Goal: Task Accomplishment & Management: Manage account settings

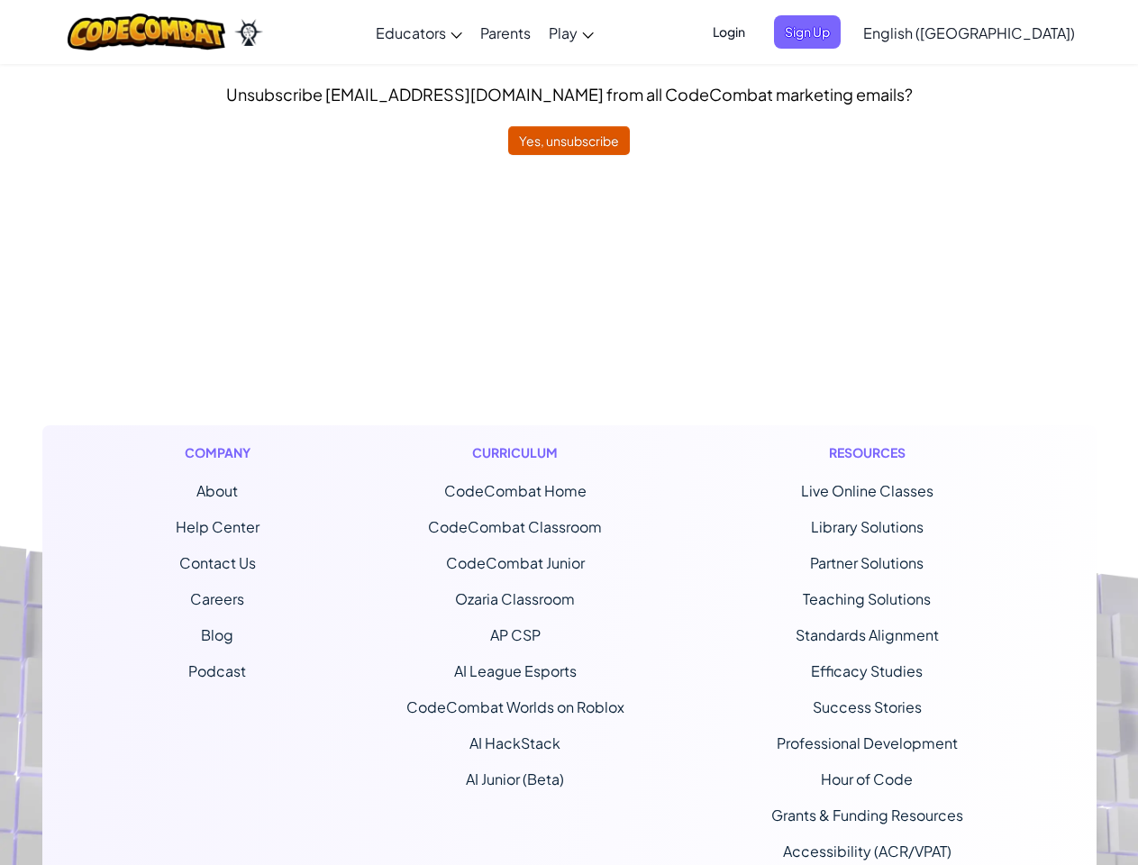
click at [569, 433] on div "Curriculum CodeCombat Home CodeCombat Classroom CodeCombat Junior Ozaria Classr…" at bounding box center [515, 668] width 245 height 487
click at [756, 32] on span "Login" at bounding box center [729, 31] width 54 height 33
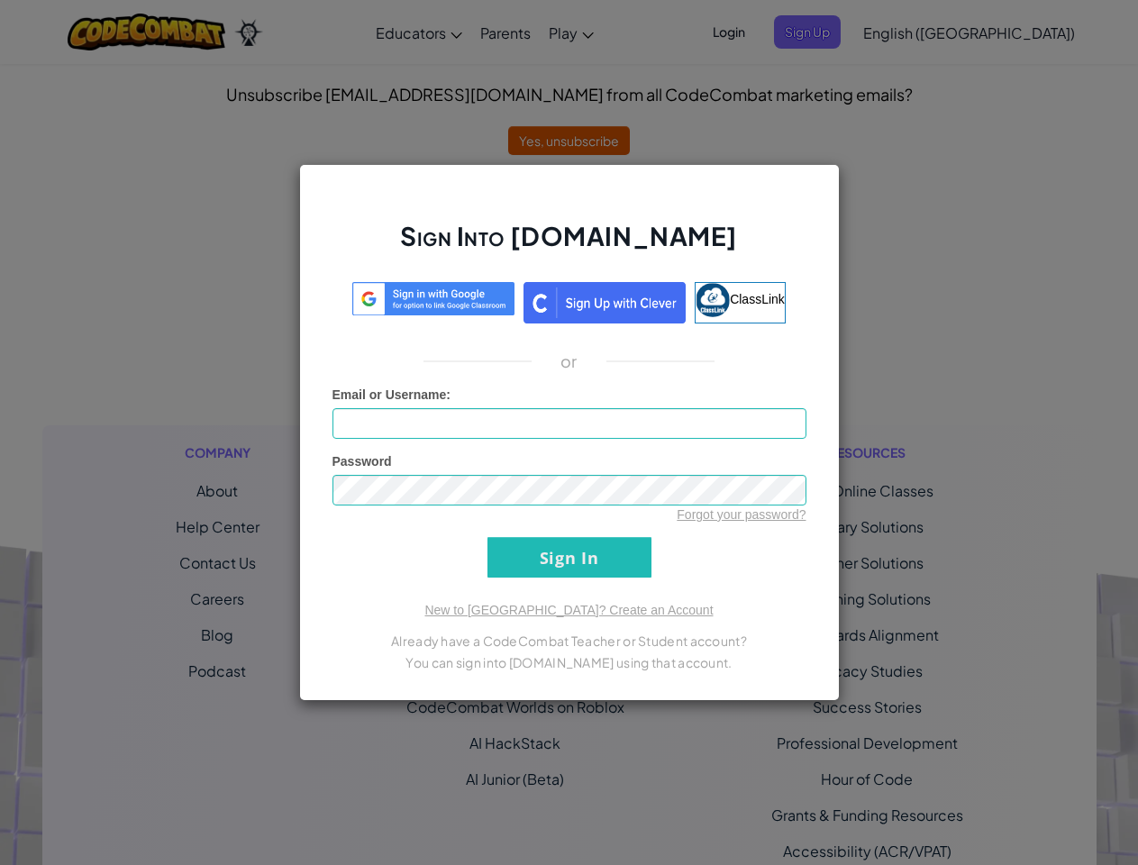
click at [838, 32] on div "Sign Into [DOMAIN_NAME] ClassLink or Unknown Error Email or Username : Password…" at bounding box center [569, 432] width 1138 height 865
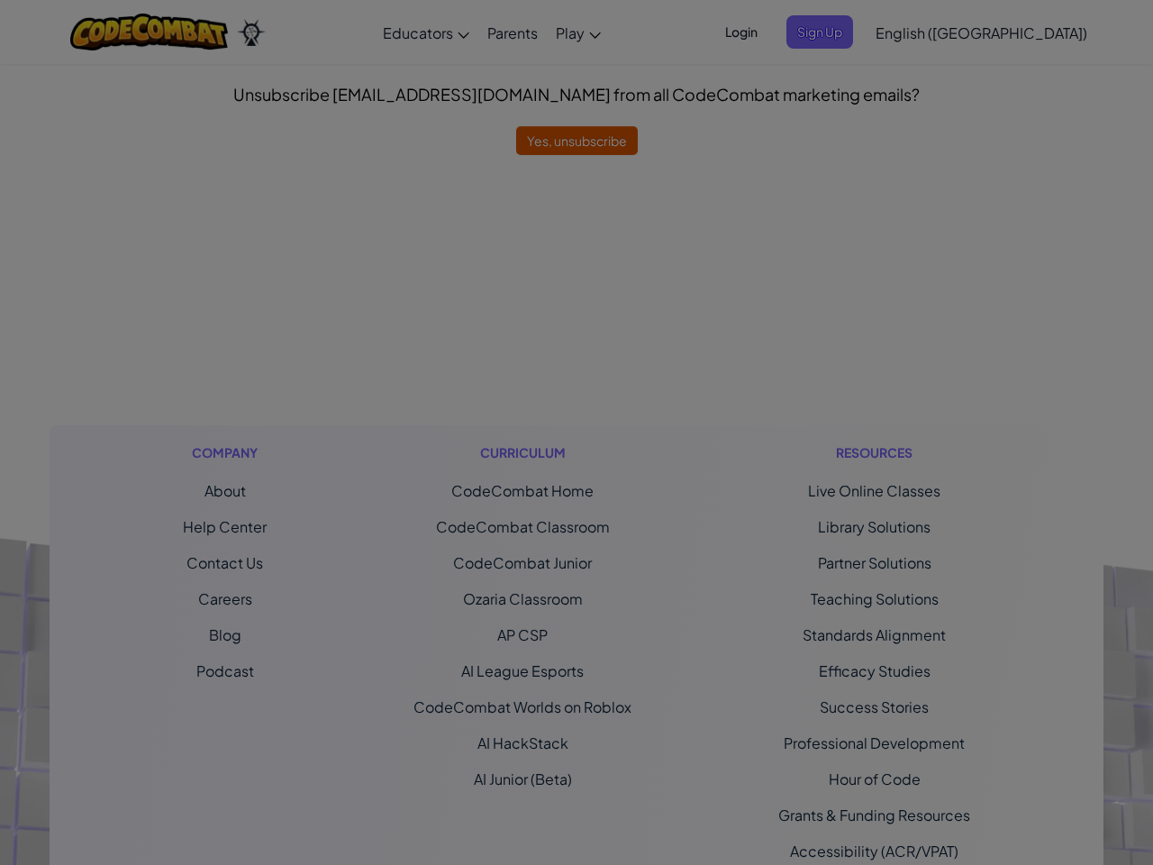
click at [917, 32] on div at bounding box center [576, 432] width 1153 height 865
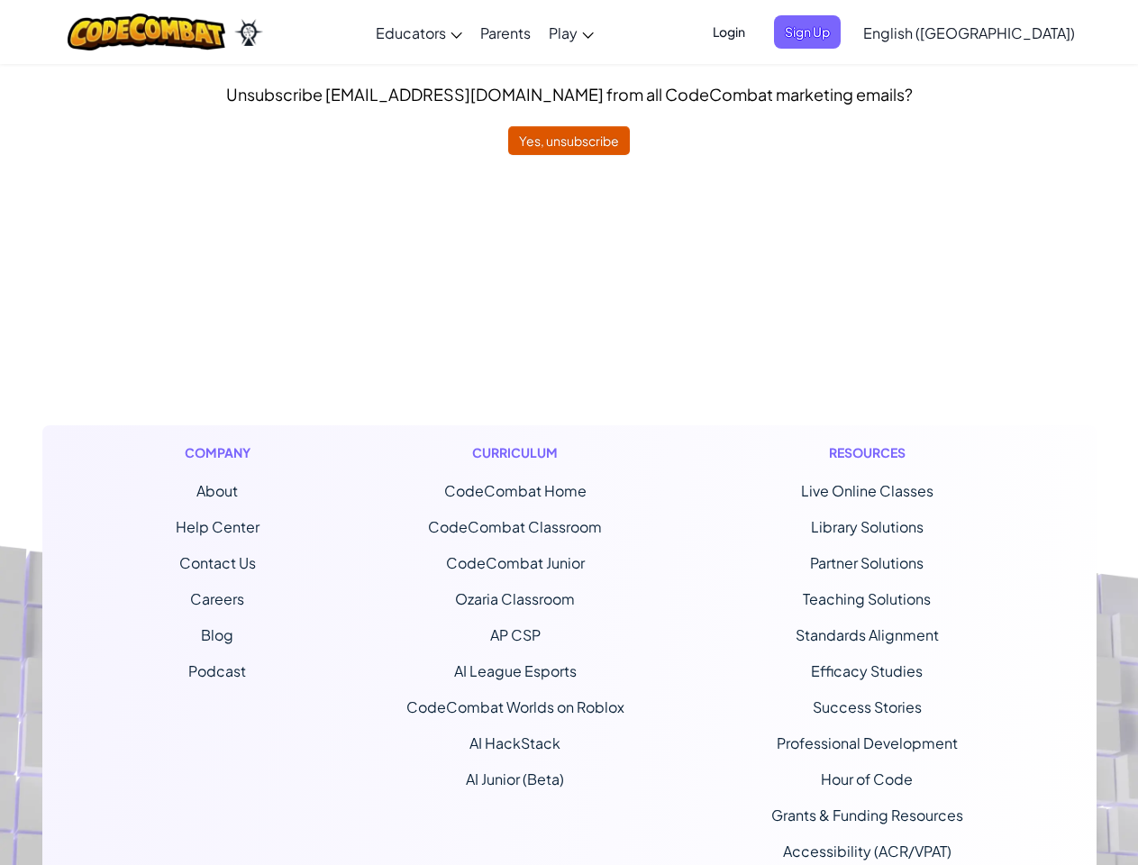
click at [841, 32] on span "Sign Up" at bounding box center [807, 31] width 67 height 33
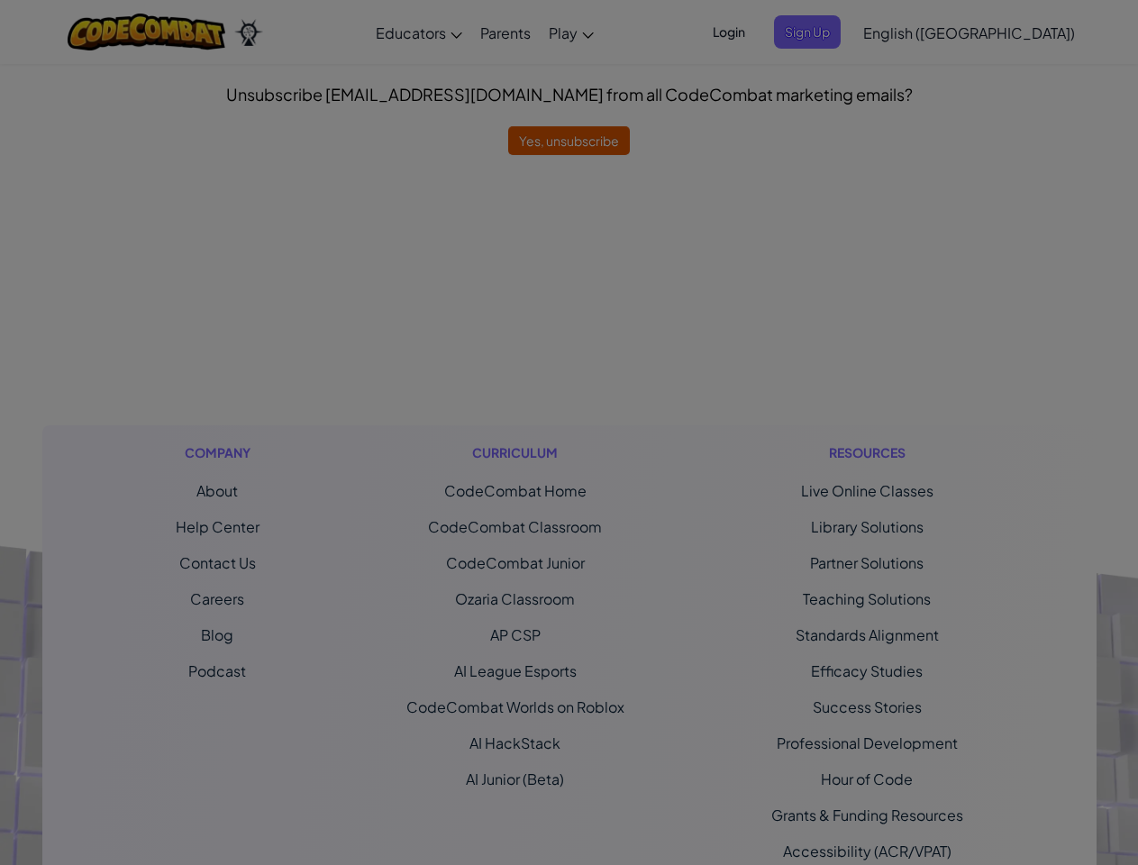
click at [1014, 32] on div "Create Account Educators, create a Teacher Account to access the first unit for…" at bounding box center [569, 432] width 1138 height 865
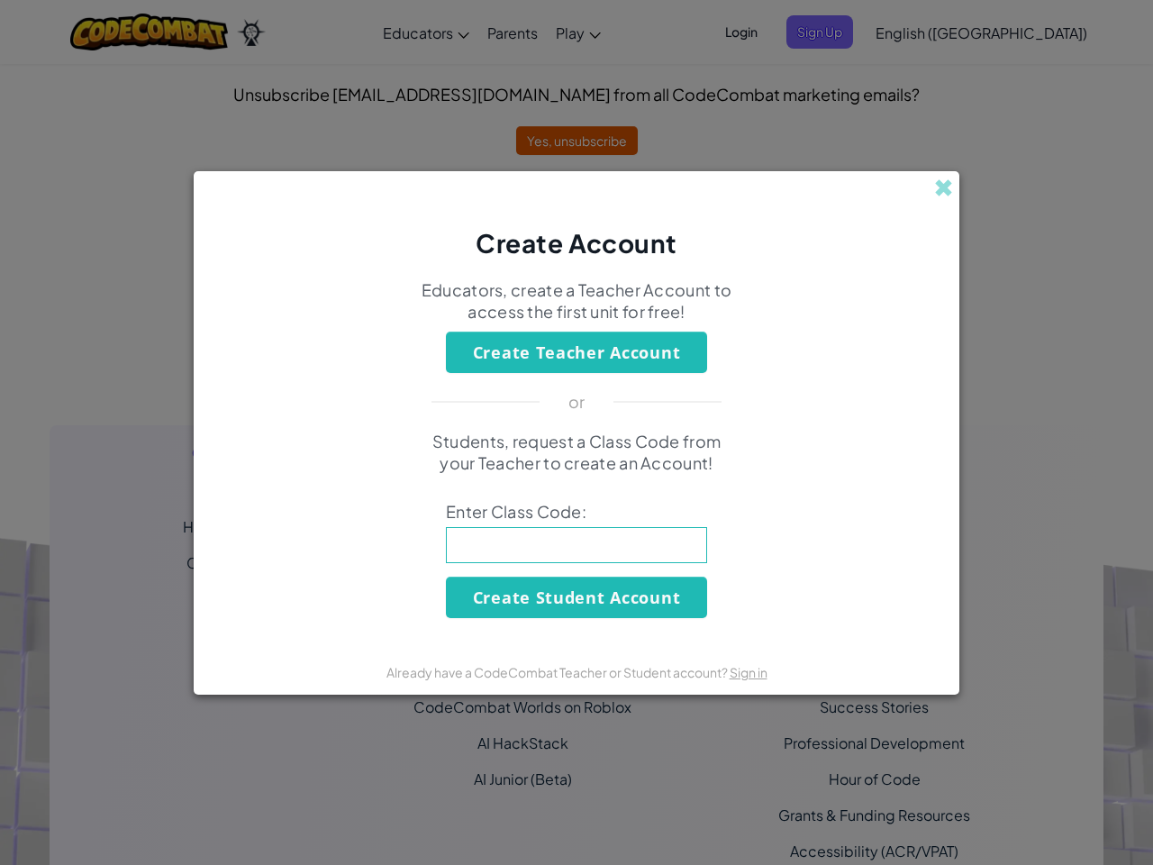
click at [569, 510] on span "Enter Class Code:" at bounding box center [576, 512] width 261 height 22
